Goal: Task Accomplishment & Management: Use online tool/utility

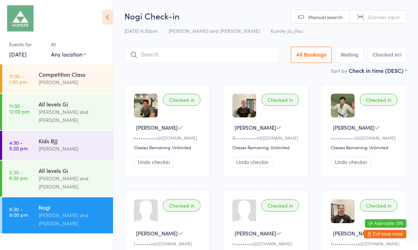
click at [215, 59] on input "search" at bounding box center [201, 55] width 155 height 16
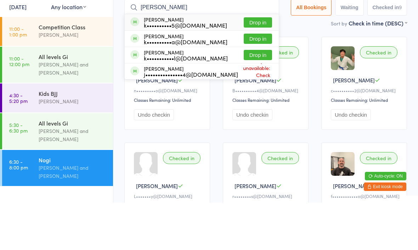
type input "[PERSON_NAME]"
click at [258, 65] on button "Drop in" at bounding box center [257, 70] width 28 height 10
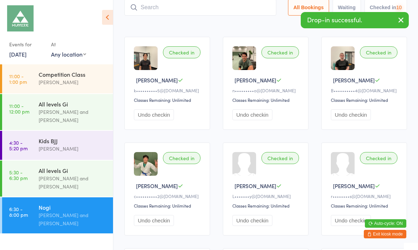
click at [177, 8] on input "search" at bounding box center [200, 7] width 152 height 16
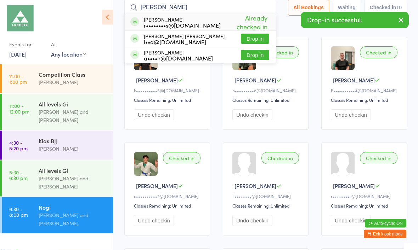
type input "[PERSON_NAME]"
click at [254, 23] on span "Already checked in" at bounding box center [244, 22] width 48 height 21
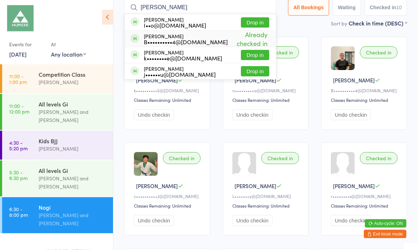
type input "[PERSON_NAME]"
click at [254, 38] on span "Already checked in" at bounding box center [248, 39] width 41 height 21
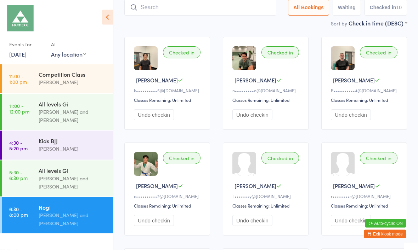
click at [214, 14] on input "search" at bounding box center [200, 8] width 152 height 16
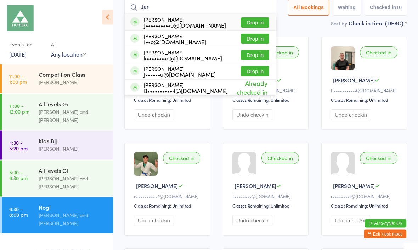
type input "Jan"
click at [255, 22] on button "Drop in" at bounding box center [255, 23] width 28 height 10
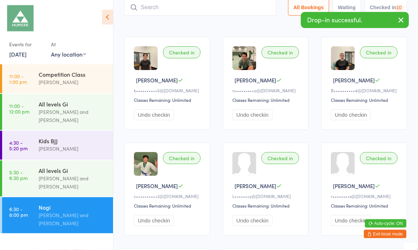
scroll to position [47, 0]
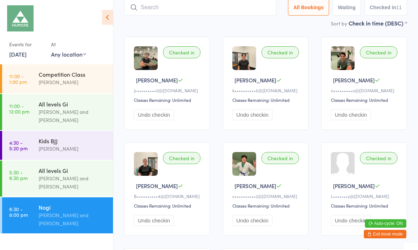
click at [229, 11] on input "search" at bounding box center [200, 7] width 152 height 16
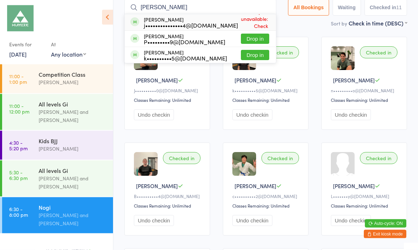
type input "[PERSON_NAME]"
click at [255, 56] on button "Drop in" at bounding box center [255, 55] width 28 height 10
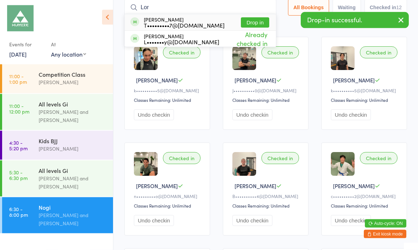
type input "Lor"
click at [249, 37] on span "Already checked in" at bounding box center [244, 39] width 50 height 21
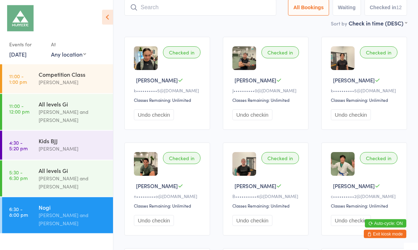
click at [406, 37] on div "Checked in [PERSON_NAME] L k••••••••••5@[DOMAIN_NAME] Classes Remaining: Unlimi…" at bounding box center [265, 242] width 295 height 423
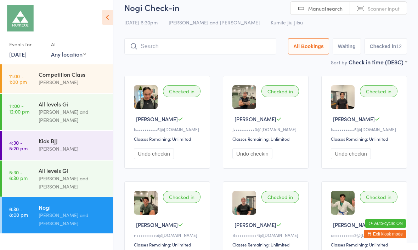
scroll to position [3, 0]
